Goal: Task Accomplishment & Management: Manage account settings

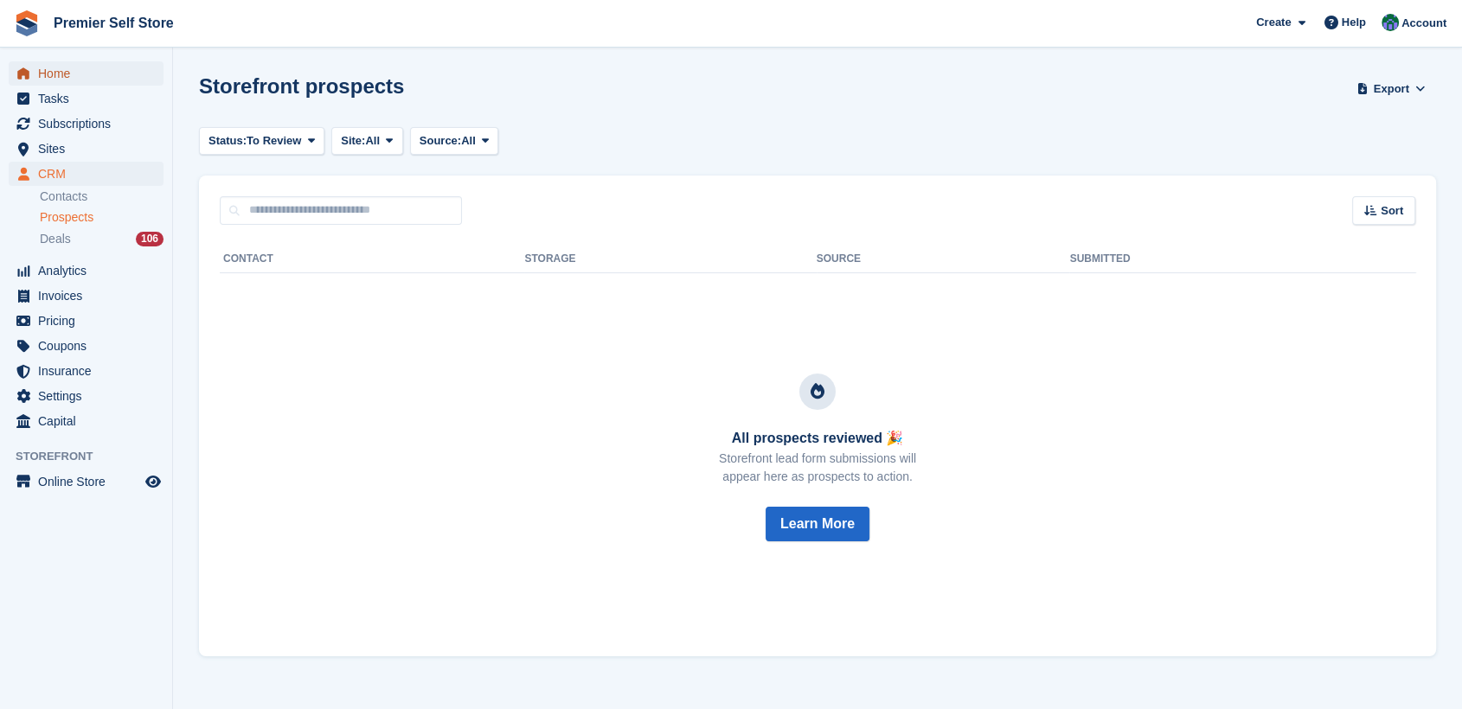
click at [55, 69] on span "Home" at bounding box center [90, 73] width 104 height 24
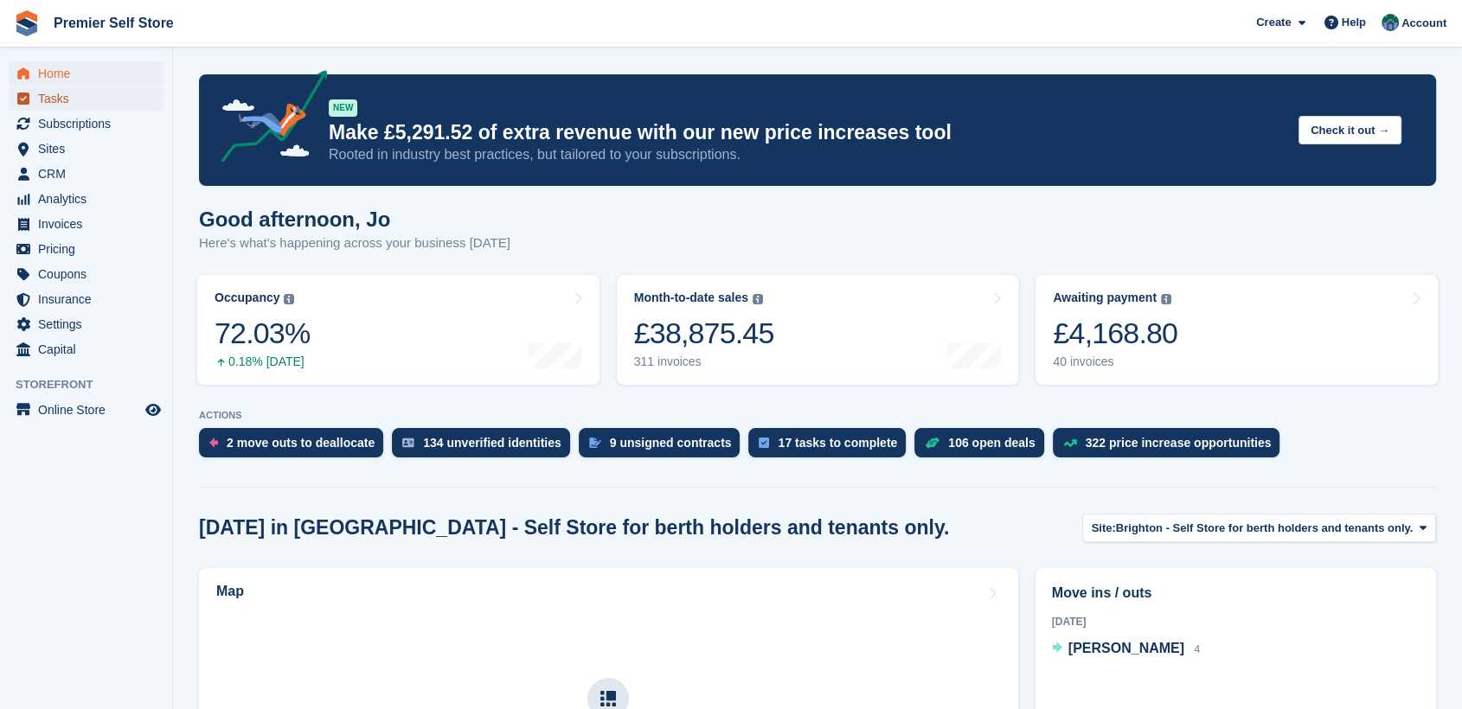
click at [59, 94] on span "Tasks" at bounding box center [90, 98] width 104 height 24
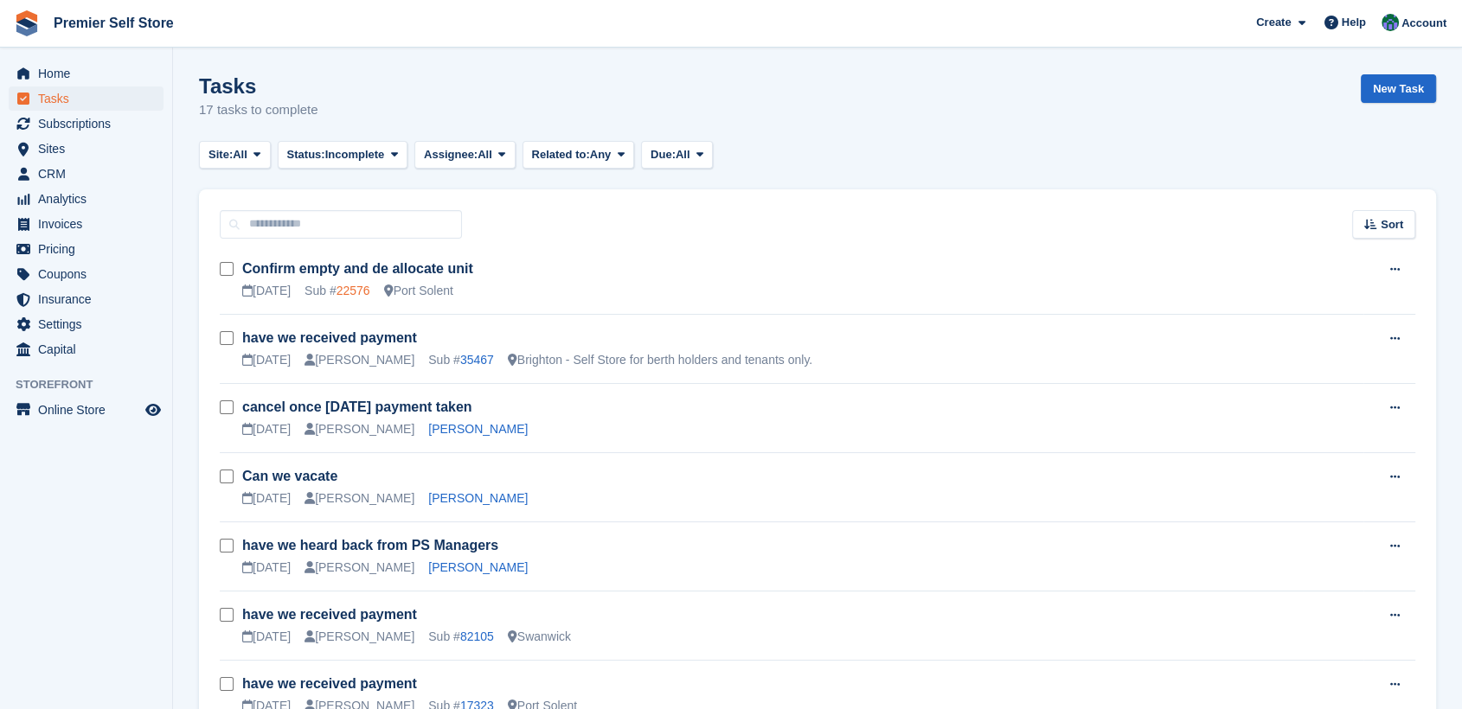
click at [353, 291] on link "22576" at bounding box center [353, 291] width 34 height 14
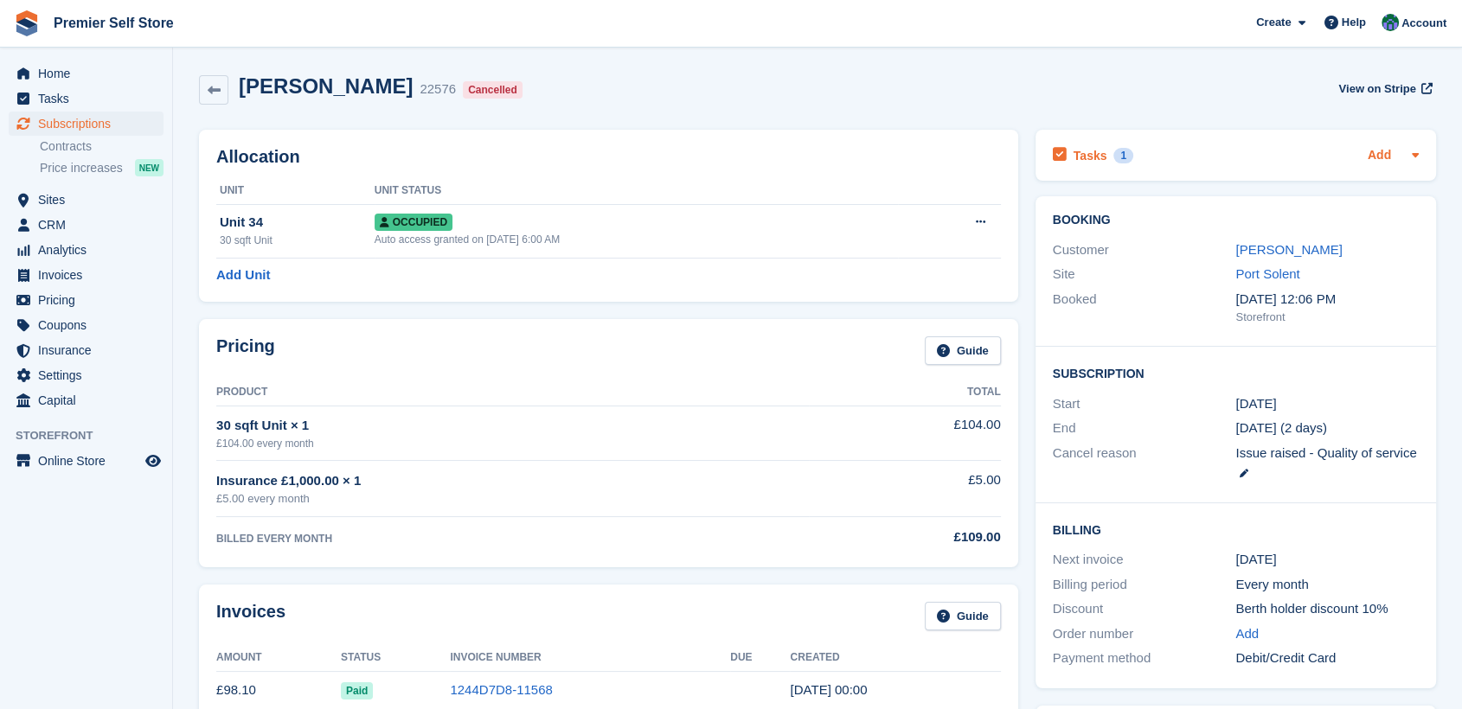
click at [1375, 154] on link "Add" at bounding box center [1378, 156] width 23 height 20
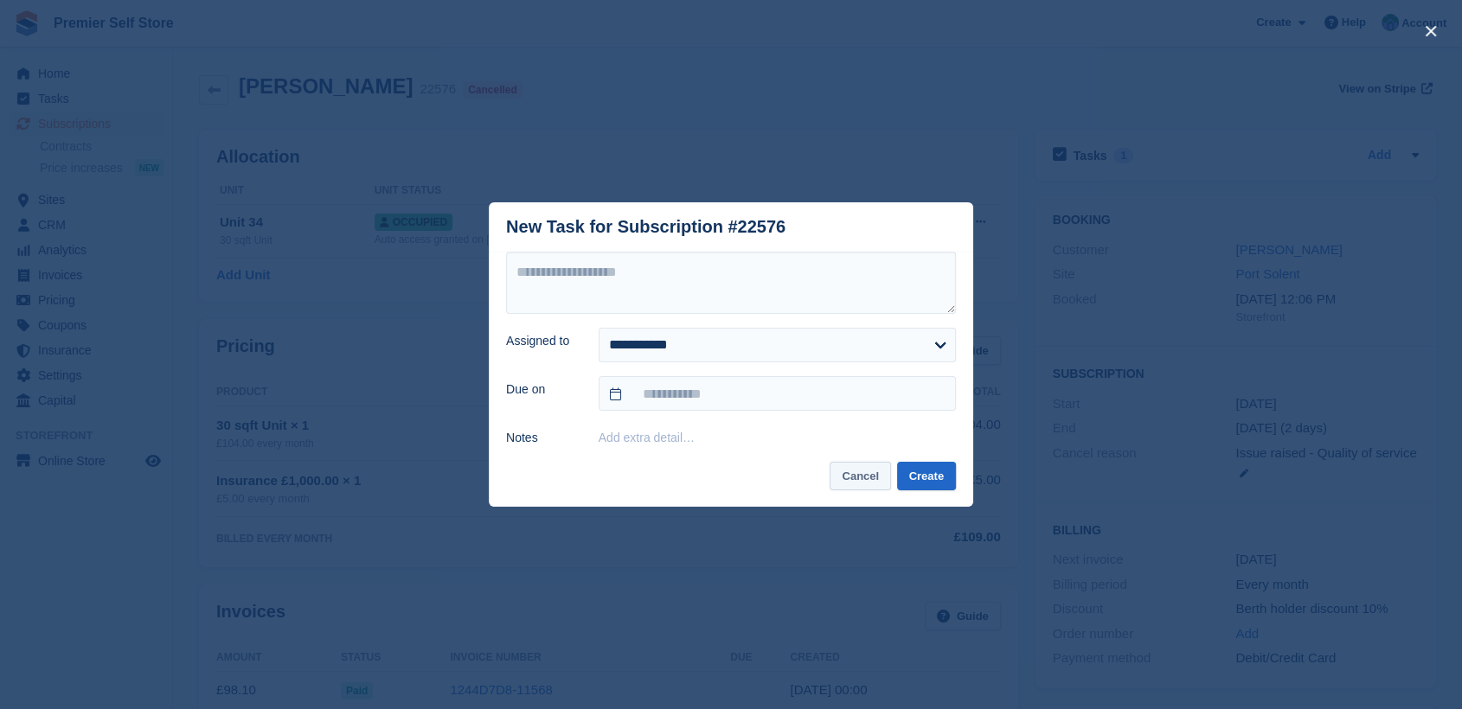
click at [862, 481] on button "Cancel" at bounding box center [859, 476] width 61 height 29
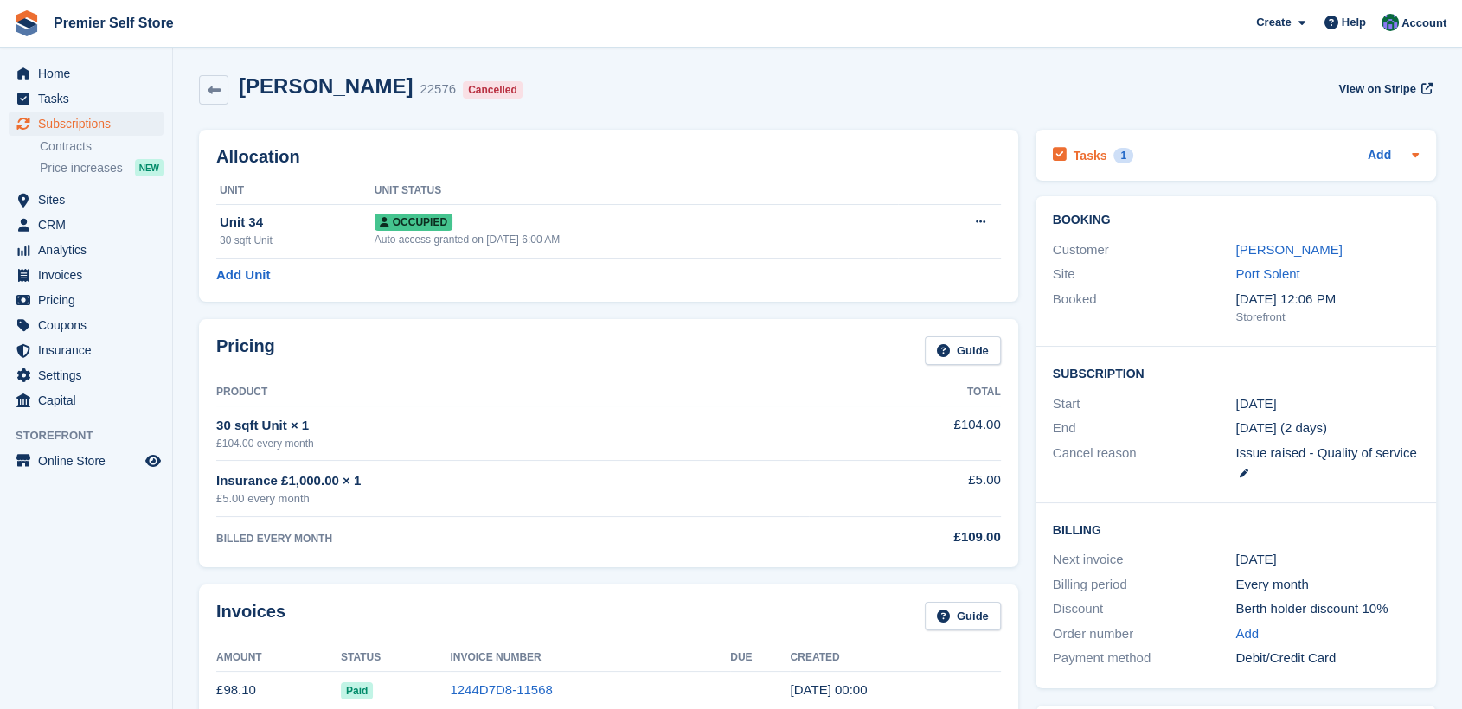
click at [1091, 151] on h2 "Tasks" at bounding box center [1090, 156] width 34 height 16
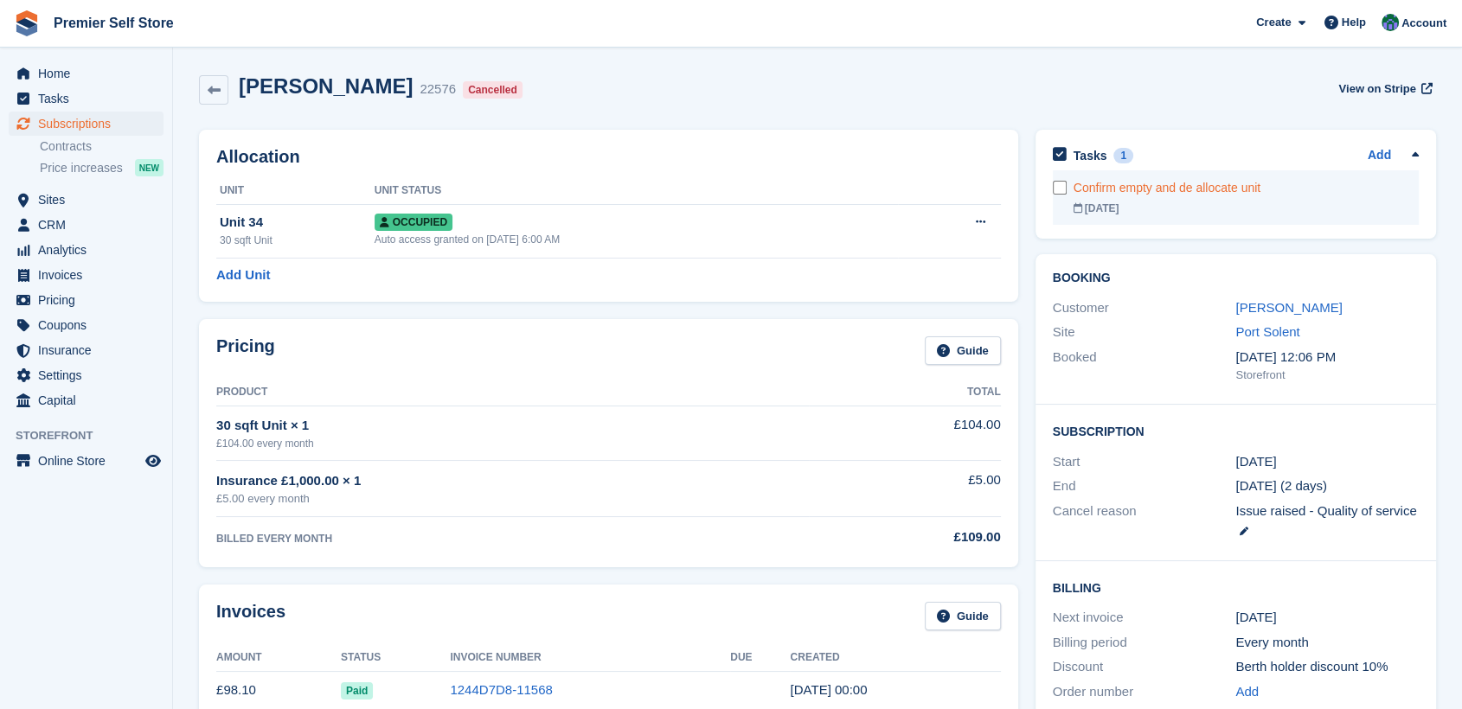
click at [1081, 192] on div "Confirm empty and de allocate unit" at bounding box center [1245, 188] width 345 height 18
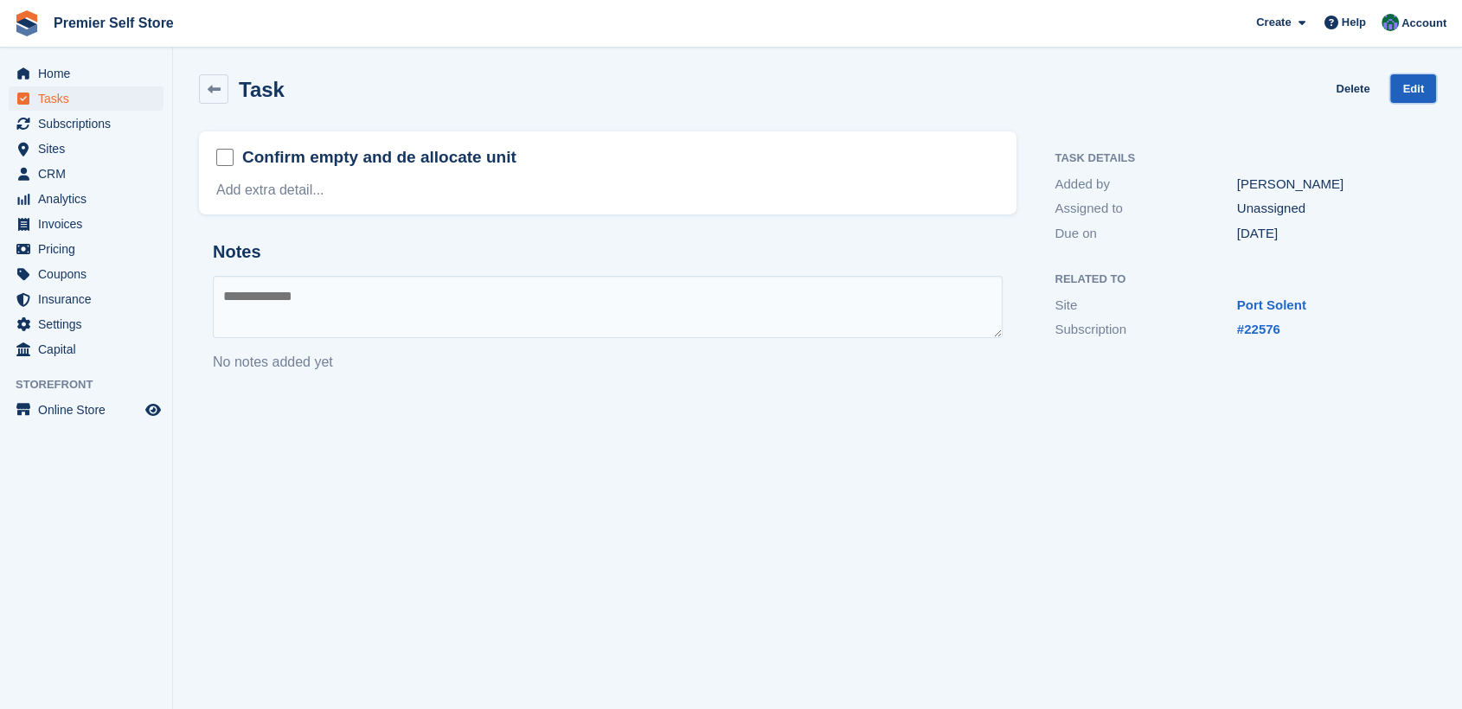
click at [1411, 88] on link "Edit" at bounding box center [1413, 88] width 46 height 29
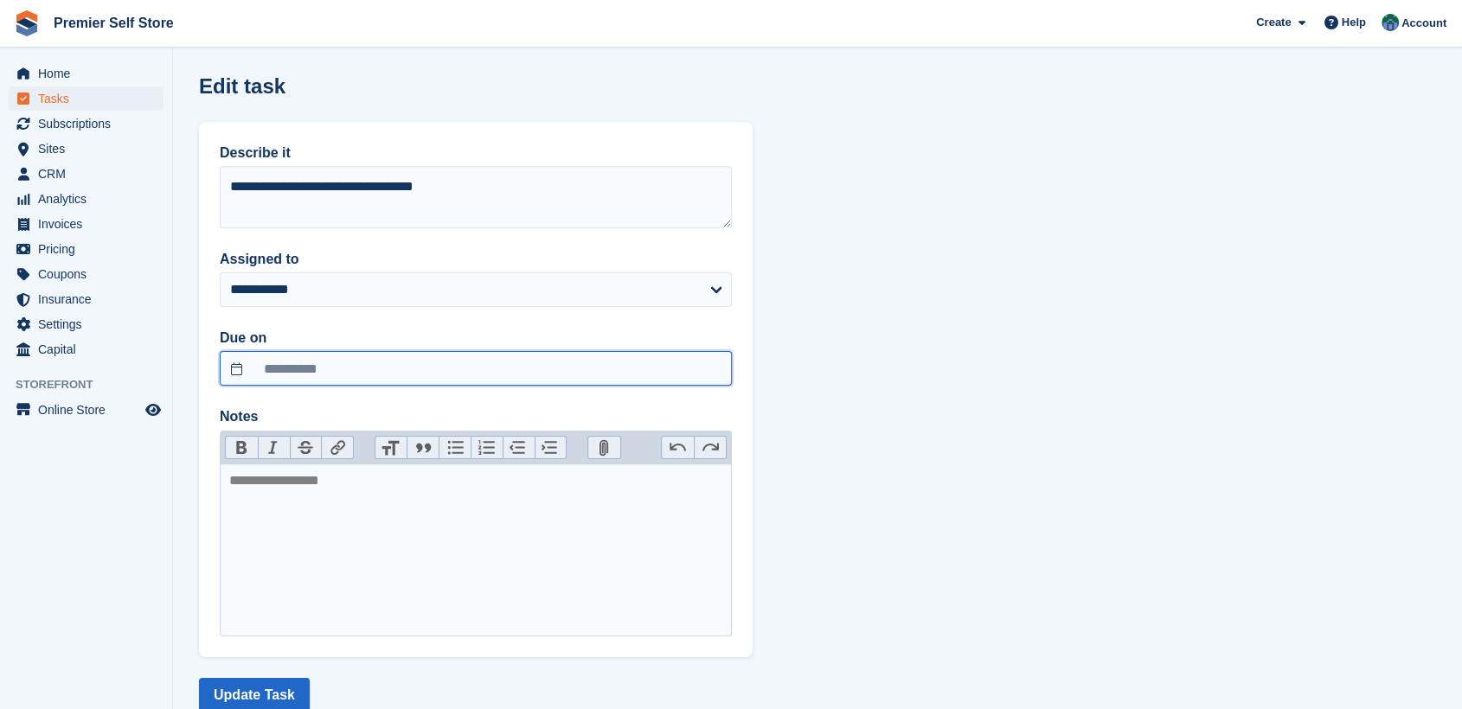
click at [240, 363] on input "**********" at bounding box center [476, 368] width 512 height 35
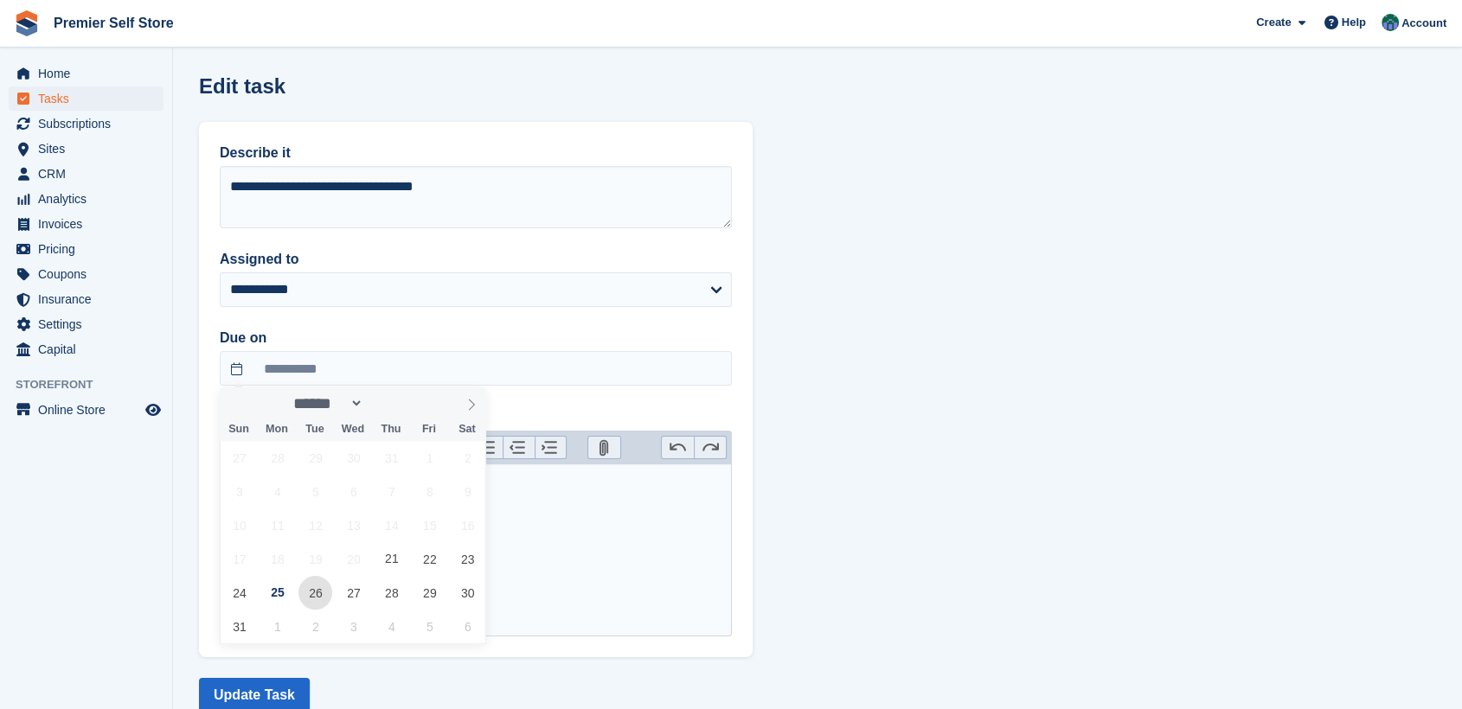
click at [317, 597] on span "26" at bounding box center [315, 593] width 34 height 34
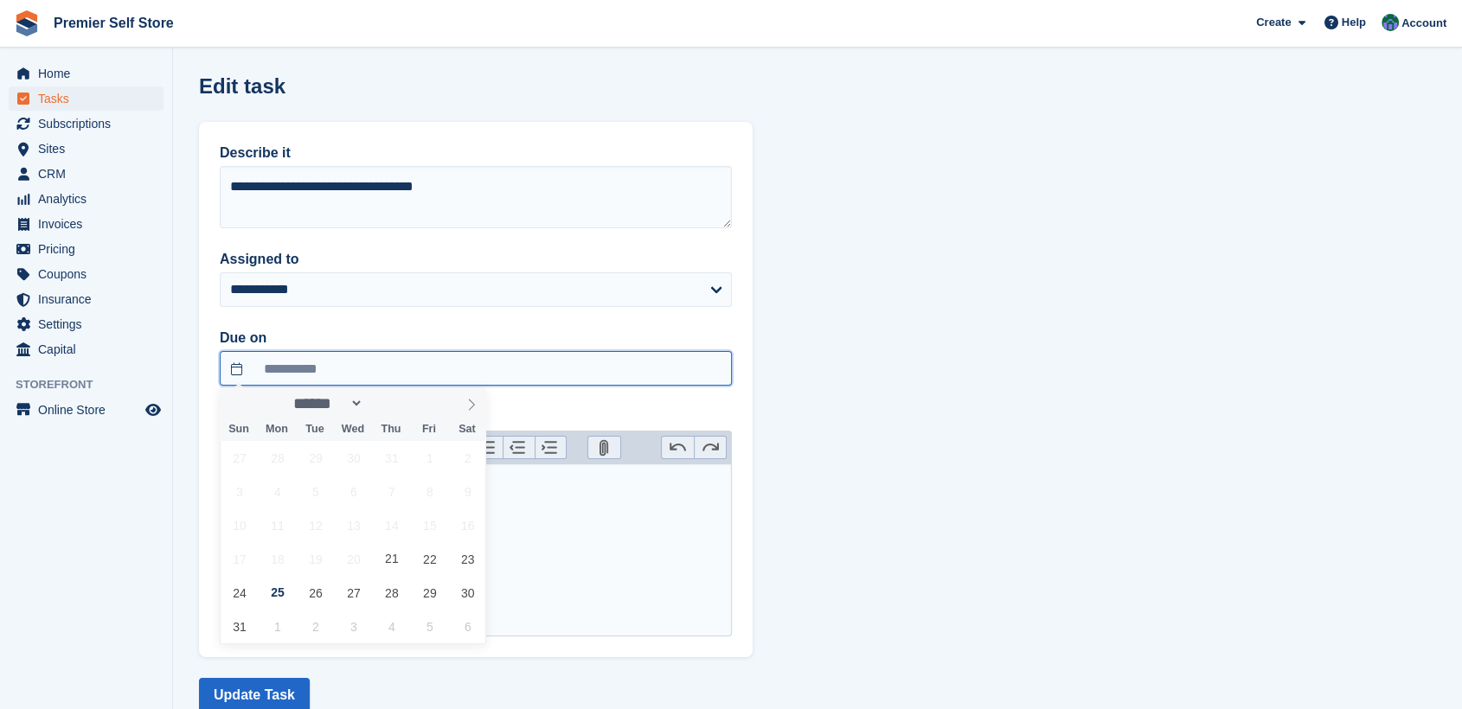
type input "**********"
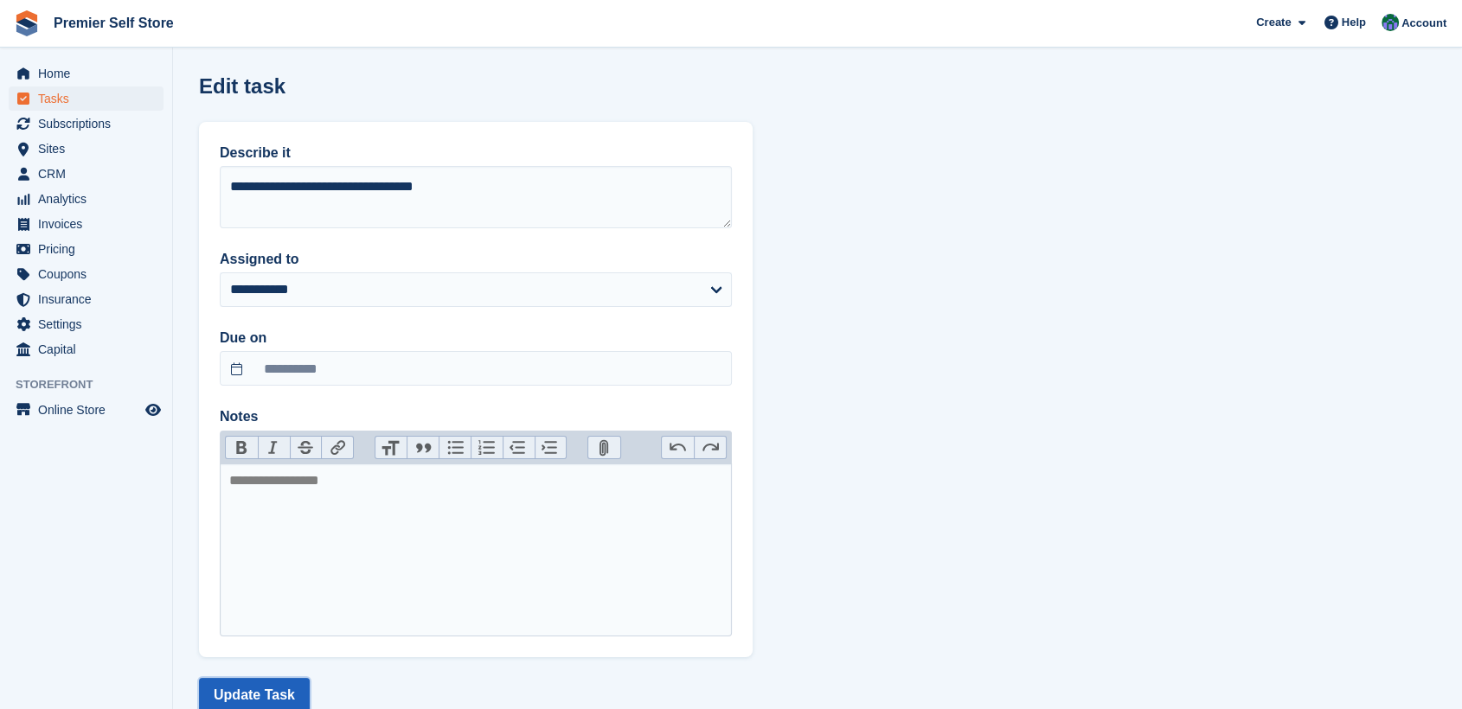
click at [249, 694] on button "Update Task" at bounding box center [254, 695] width 111 height 35
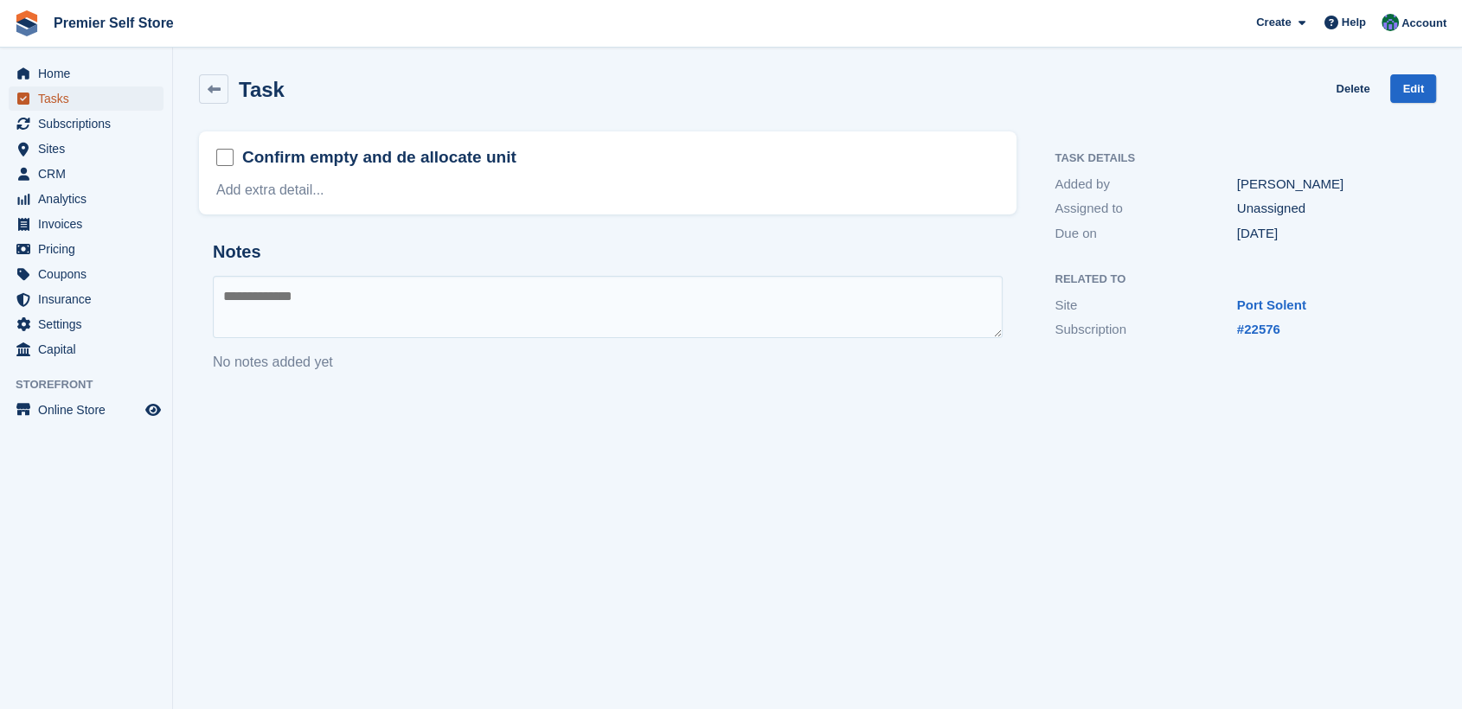
click at [56, 98] on span "Tasks" at bounding box center [90, 98] width 104 height 24
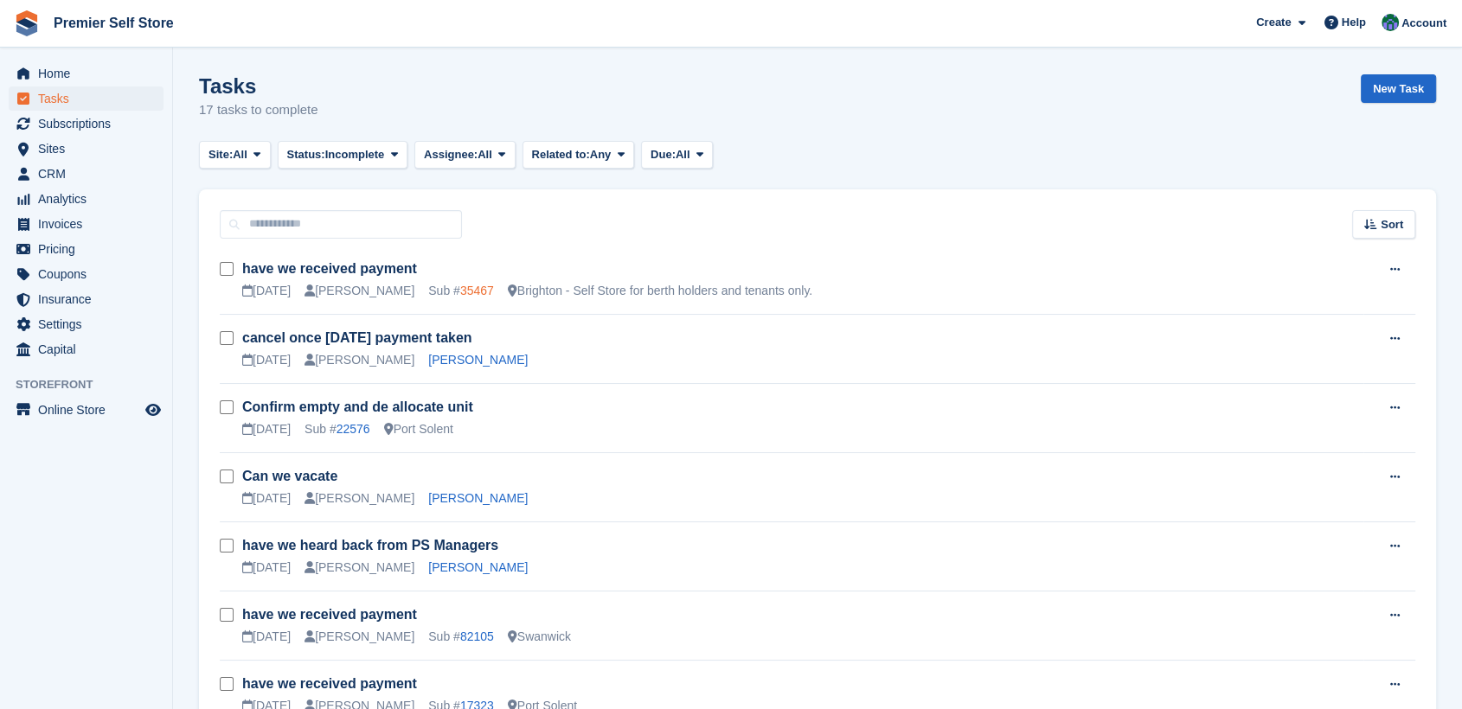
click at [460, 288] on link "35467" at bounding box center [477, 291] width 34 height 14
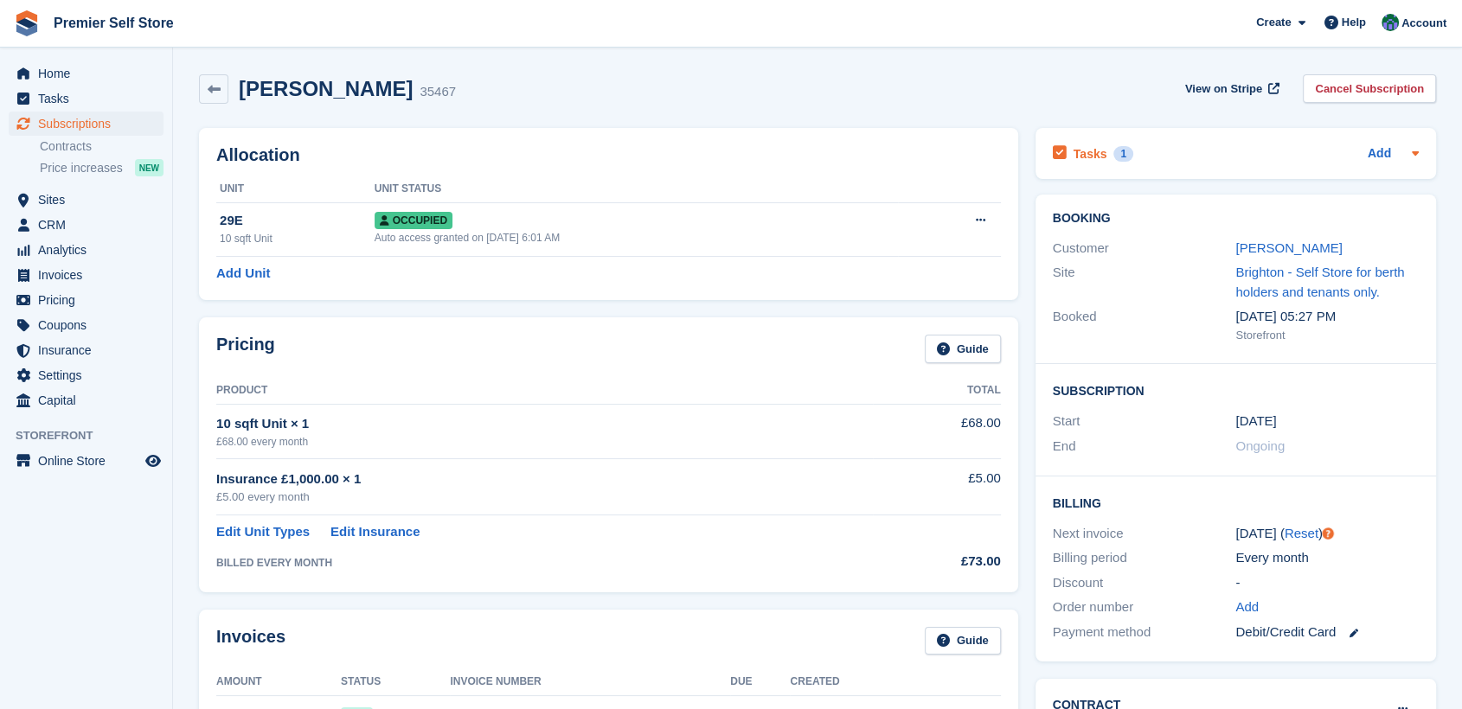
click at [1083, 144] on div "Tasks 1" at bounding box center [1092, 153] width 80 height 23
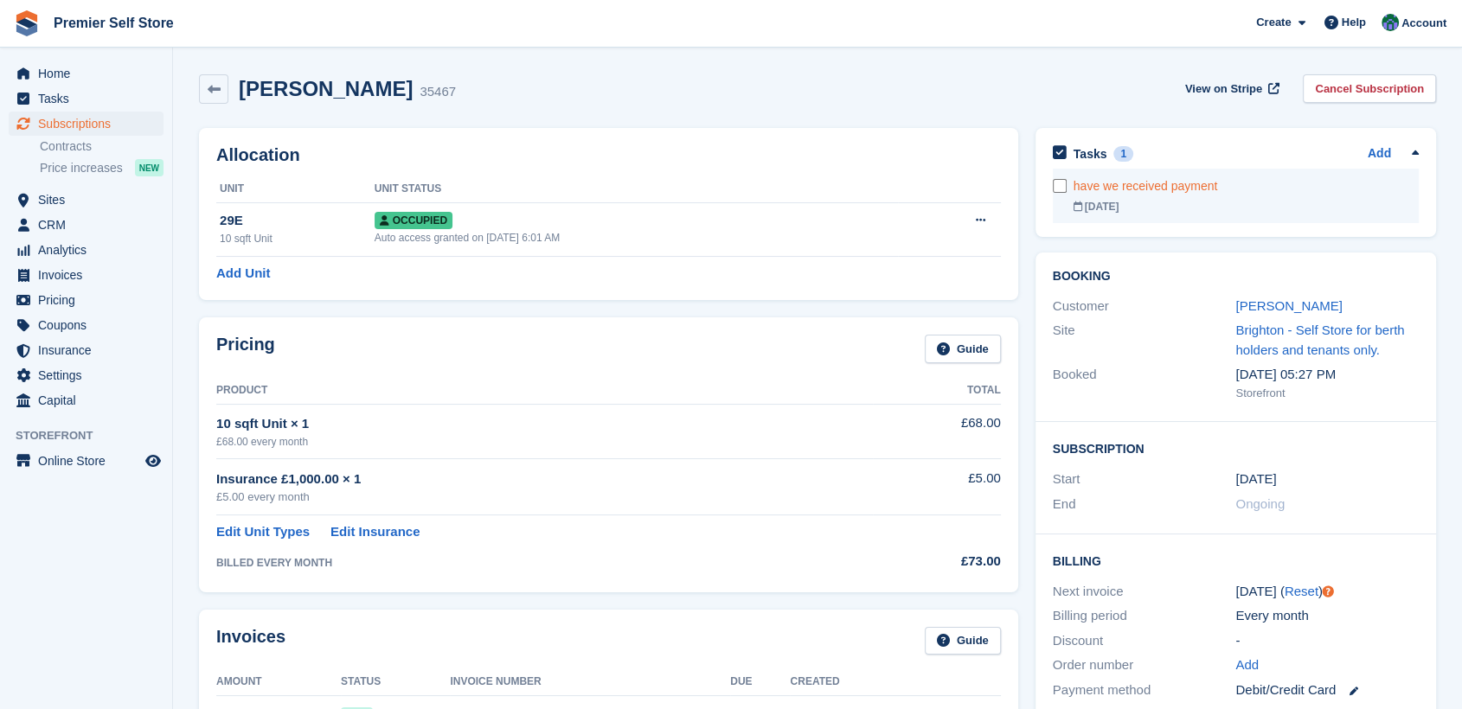
click at [1123, 189] on div "have we received payment" at bounding box center [1245, 186] width 345 height 18
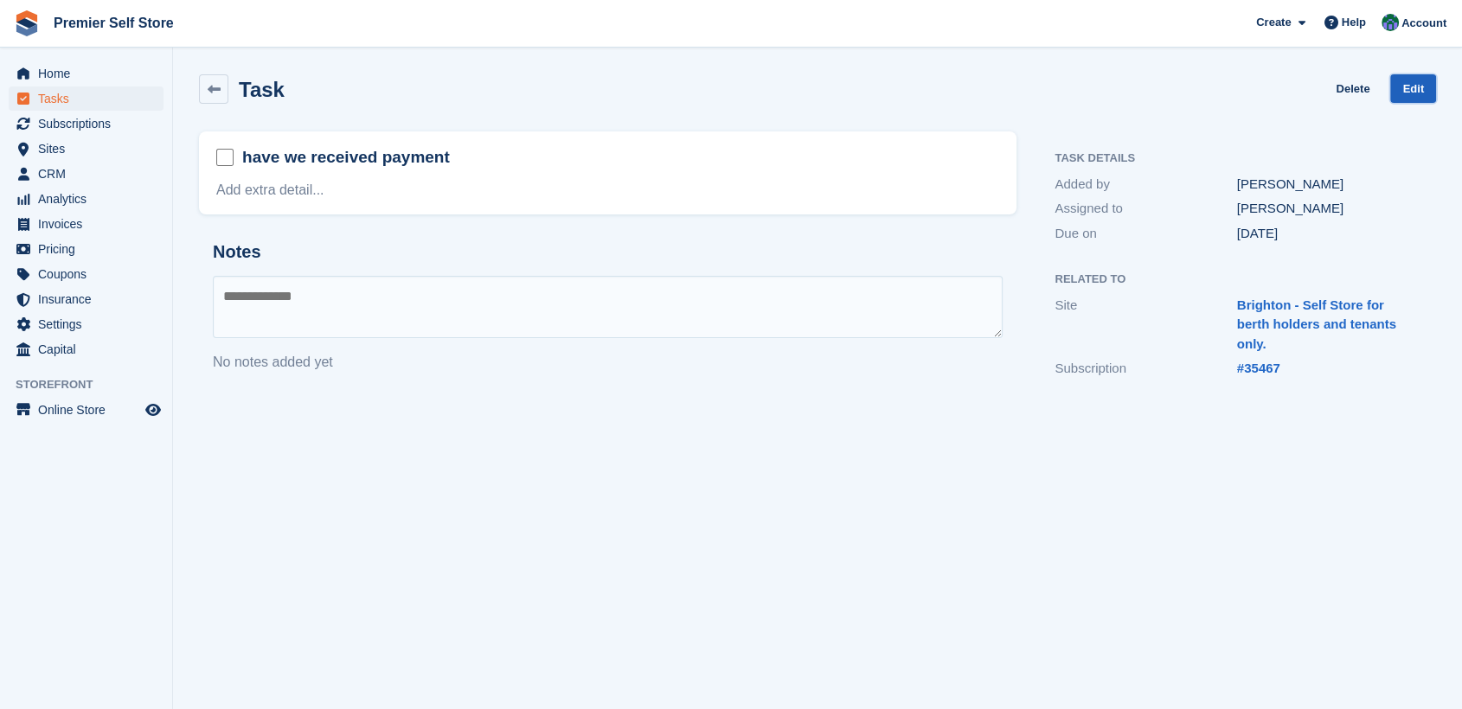
click at [1411, 86] on link "Edit" at bounding box center [1413, 88] width 46 height 29
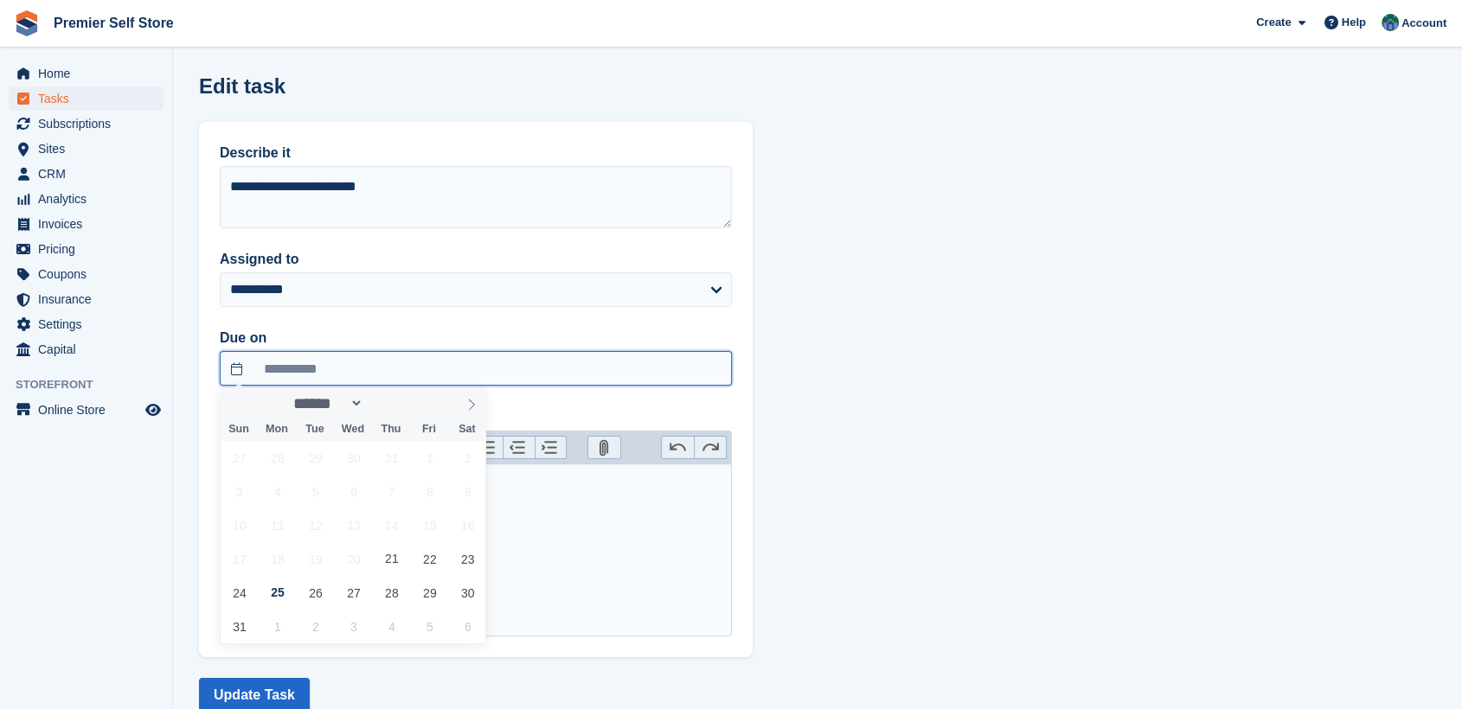
click at [242, 370] on input "**********" at bounding box center [476, 368] width 512 height 35
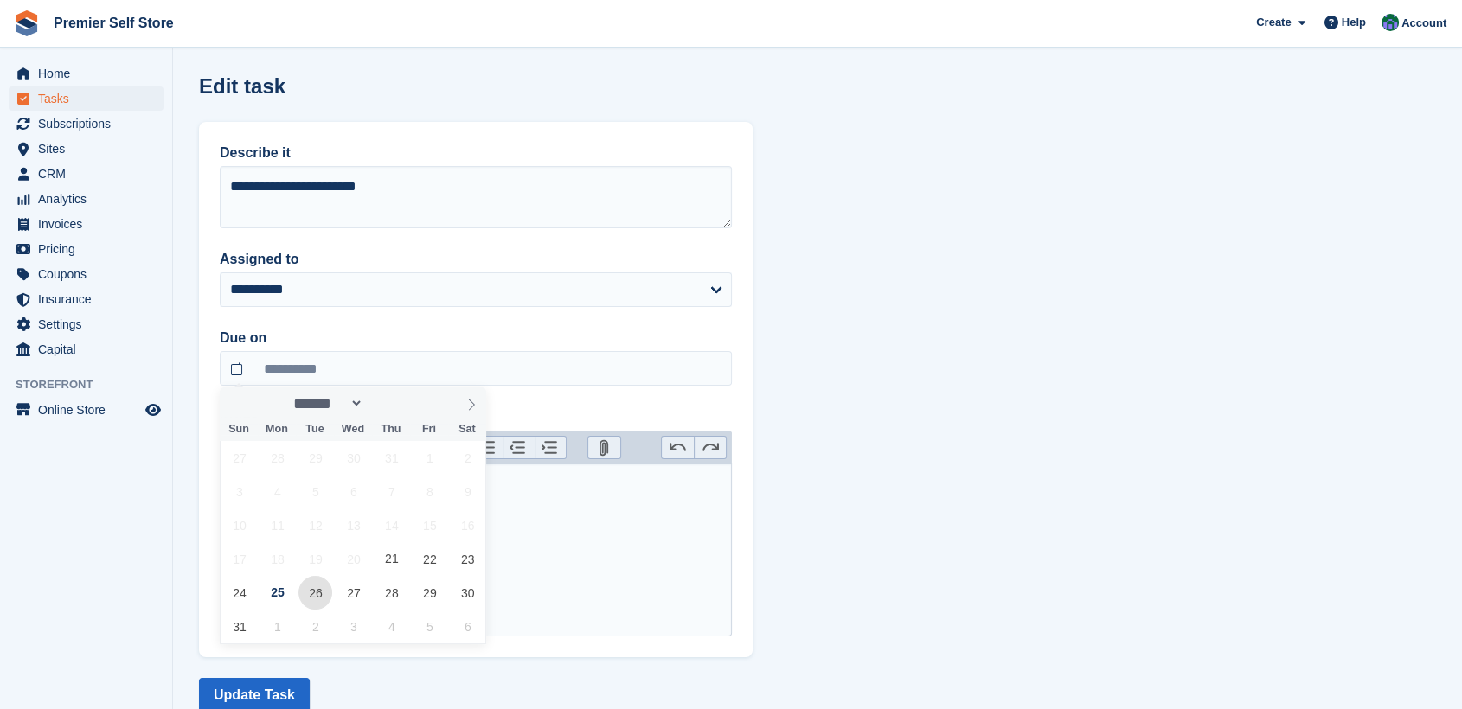
click at [310, 600] on span "26" at bounding box center [315, 593] width 34 height 34
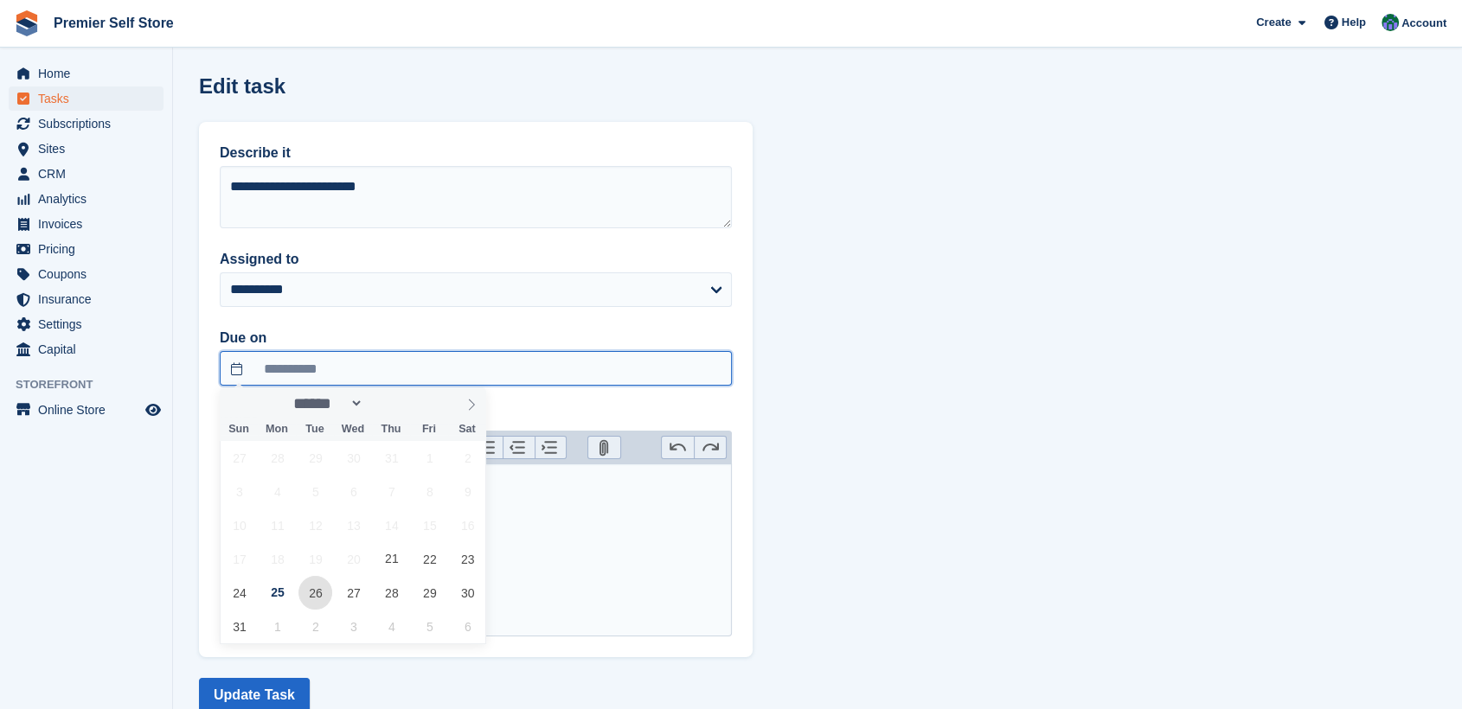
type input "**********"
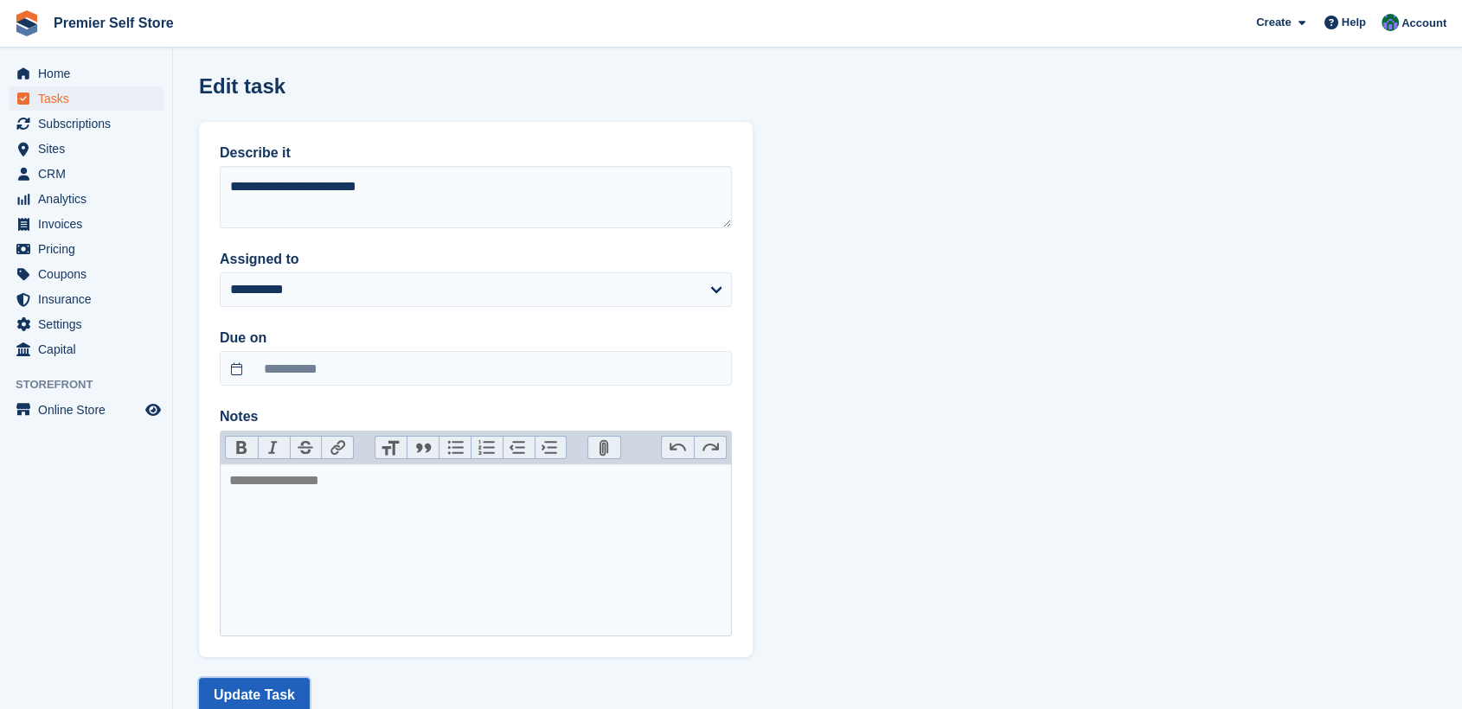
click at [227, 689] on button "Update Task" at bounding box center [254, 695] width 111 height 35
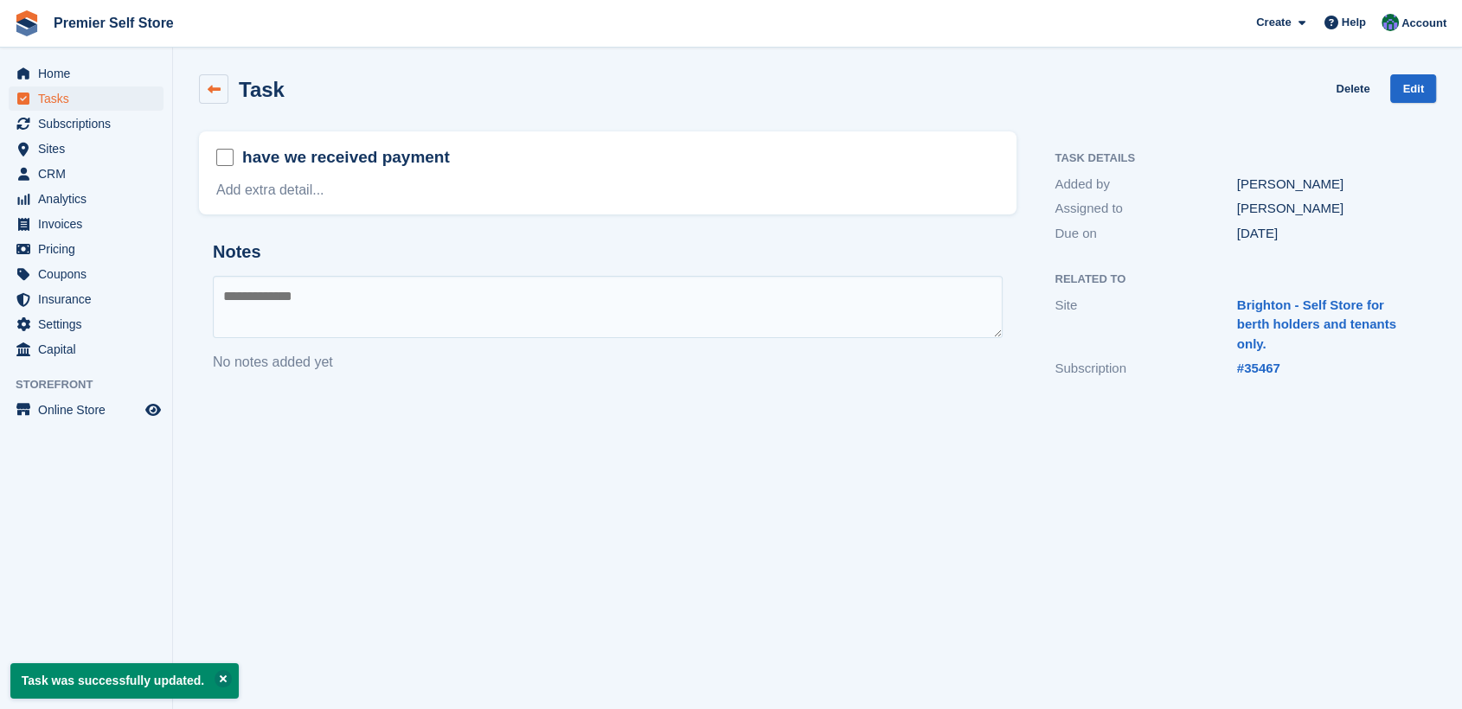
click at [219, 90] on icon at bounding box center [214, 89] width 13 height 13
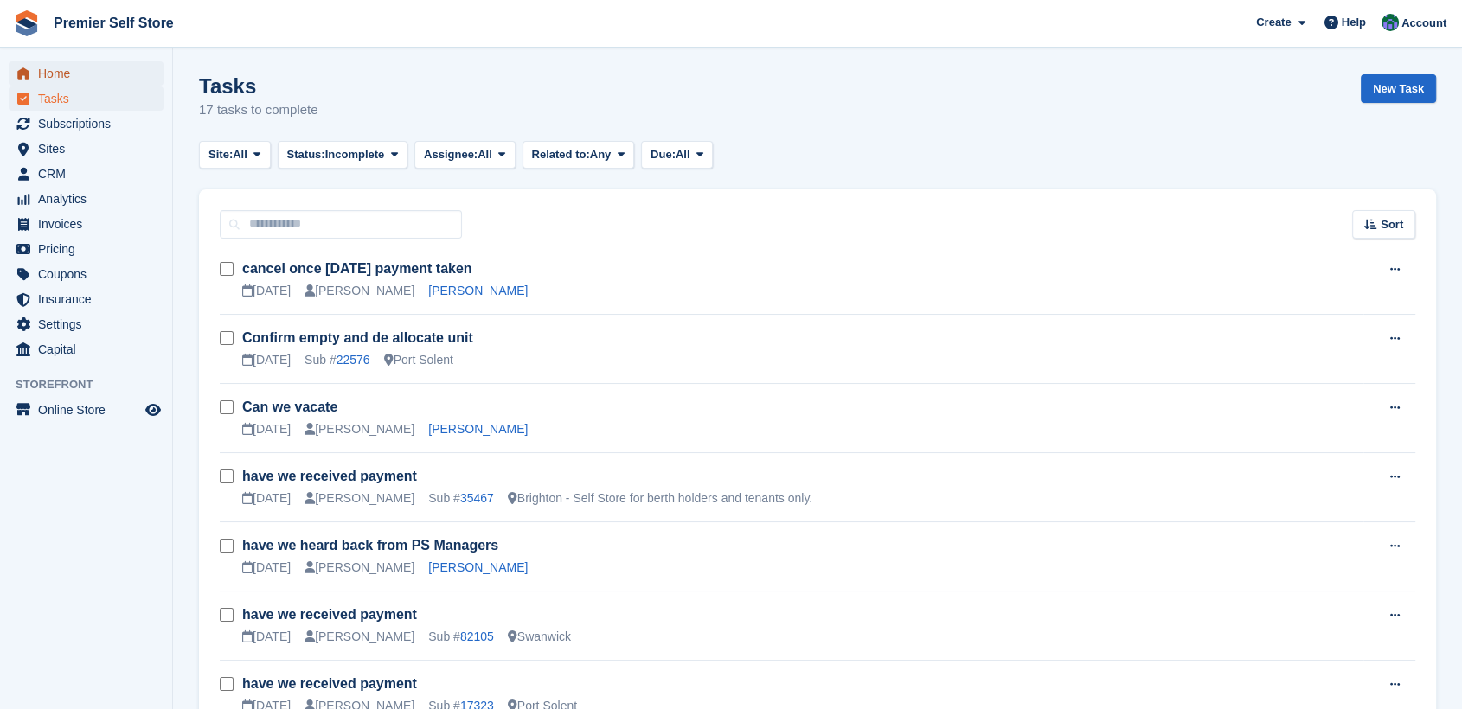
click at [48, 76] on span "Home" at bounding box center [90, 73] width 104 height 24
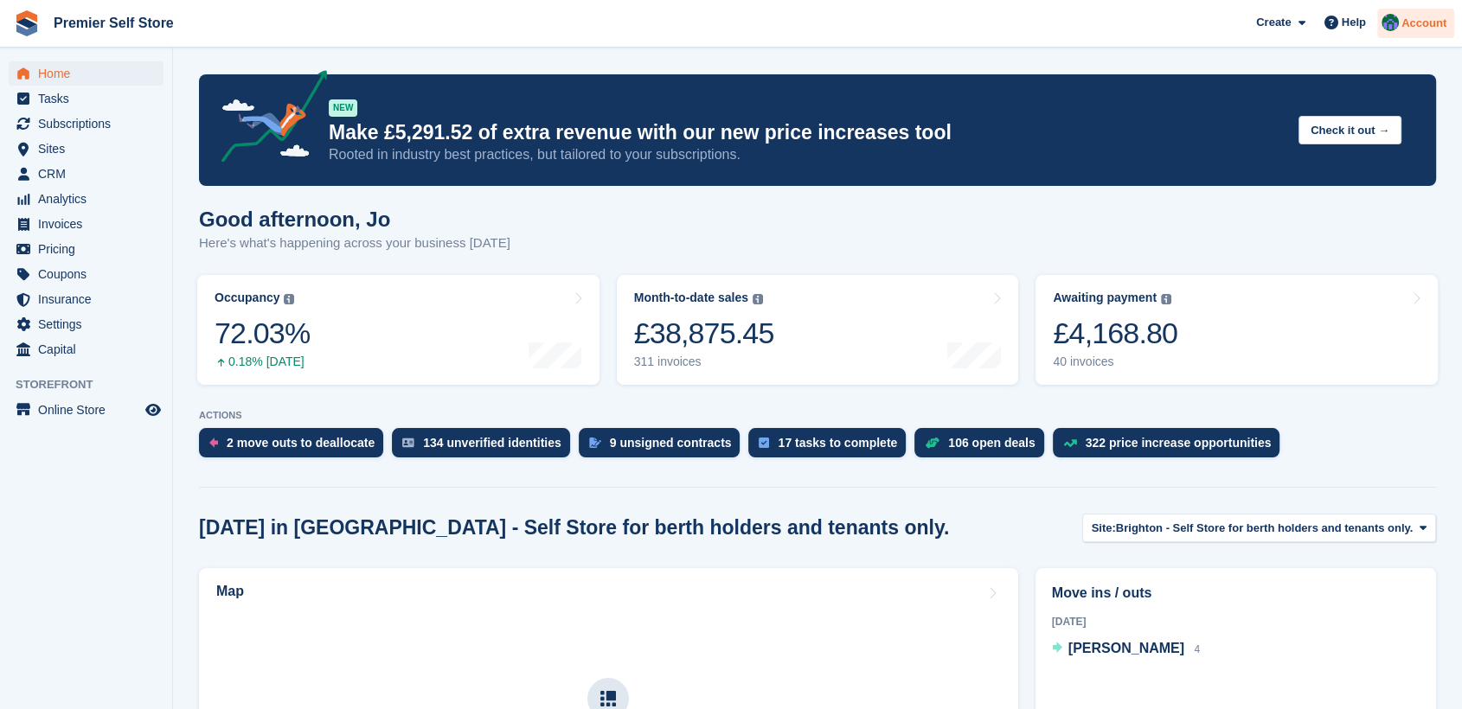
click at [1442, 22] on span "Account" at bounding box center [1423, 23] width 45 height 17
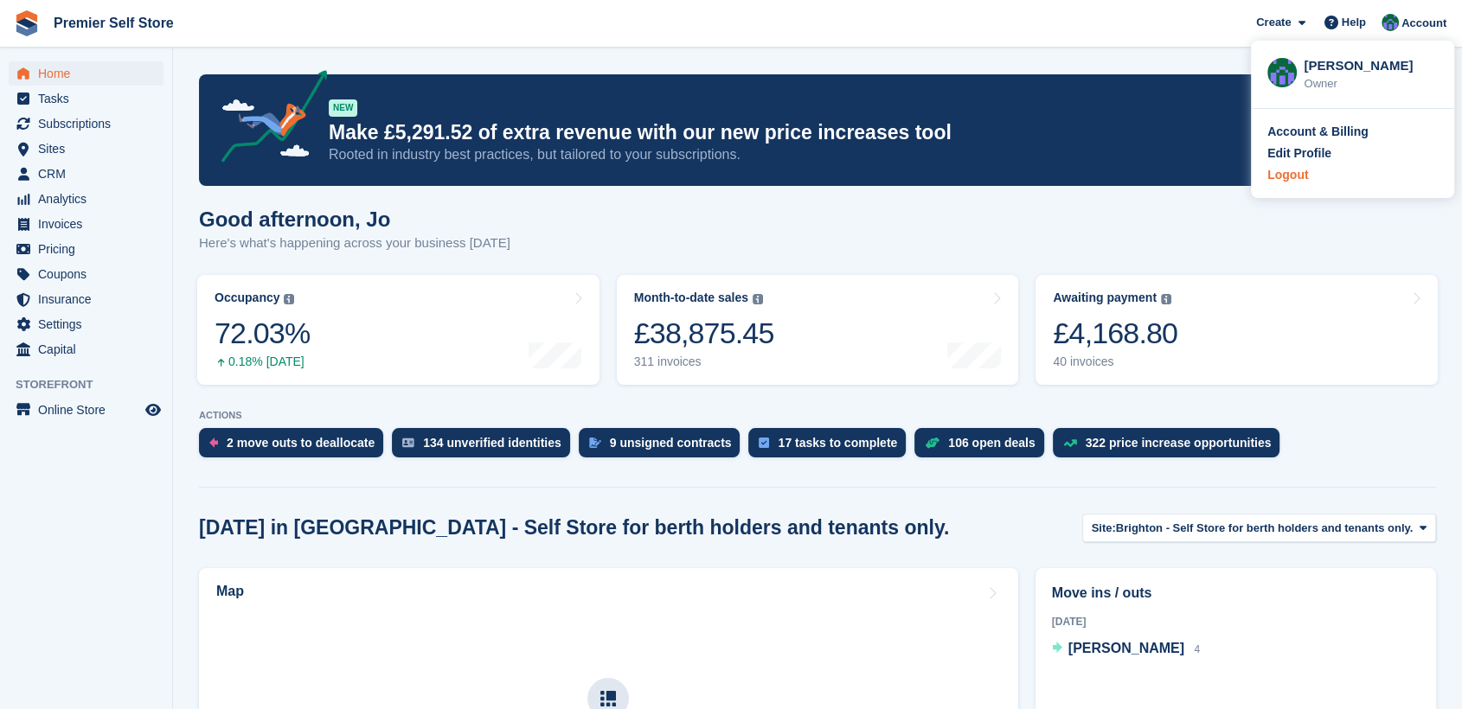
click at [1291, 178] on div "Logout" at bounding box center [1287, 175] width 41 height 18
